Goal: Find contact information: Obtain details needed to contact an individual or organization

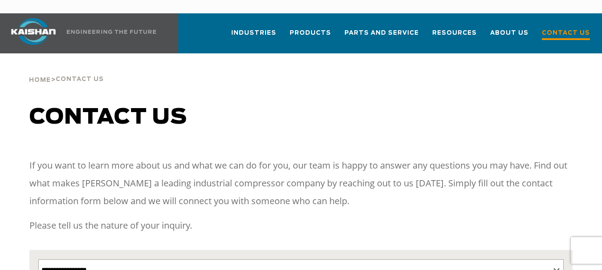
click at [577, 28] on span "Contact Us" at bounding box center [566, 34] width 48 height 12
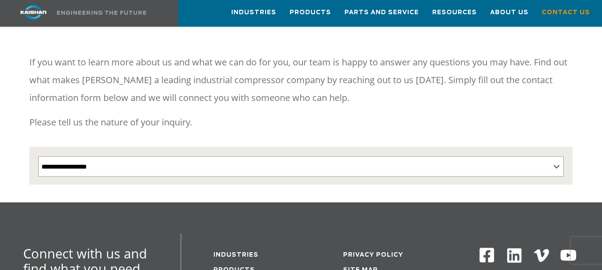
scroll to position [110, 0]
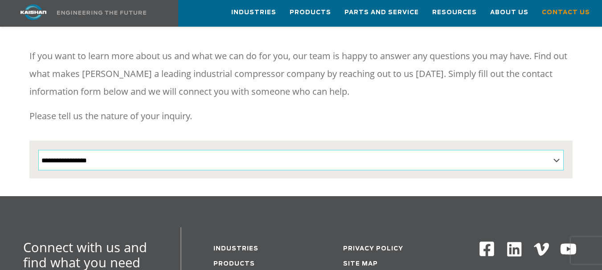
click at [557, 150] on select "**********" at bounding box center [300, 160] width 525 height 20
click at [506, 68] on p "If you want to learn more about us and what we can do for you, our team is happ…" at bounding box center [300, 73] width 543 height 53
